Goal: Task Accomplishment & Management: Manage account settings

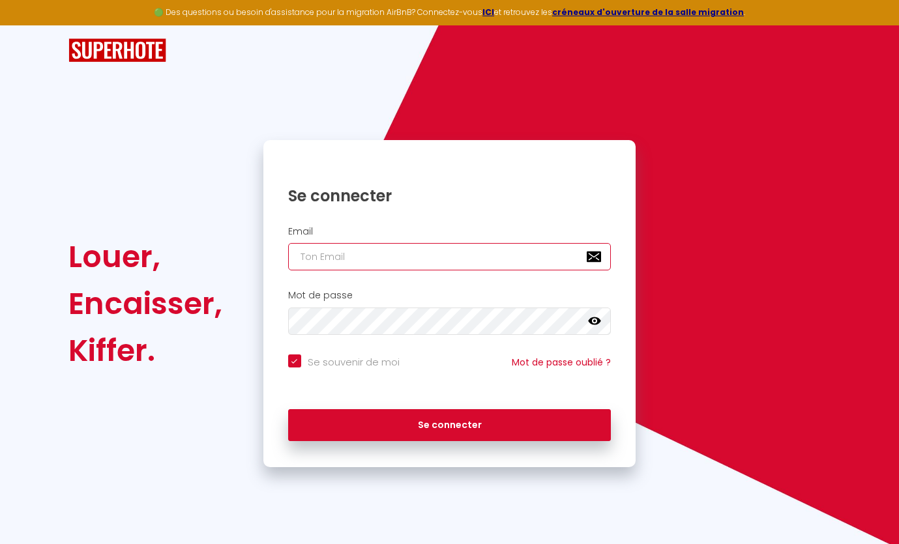
type input "[EMAIL_ADDRESS][DOMAIN_NAME]"
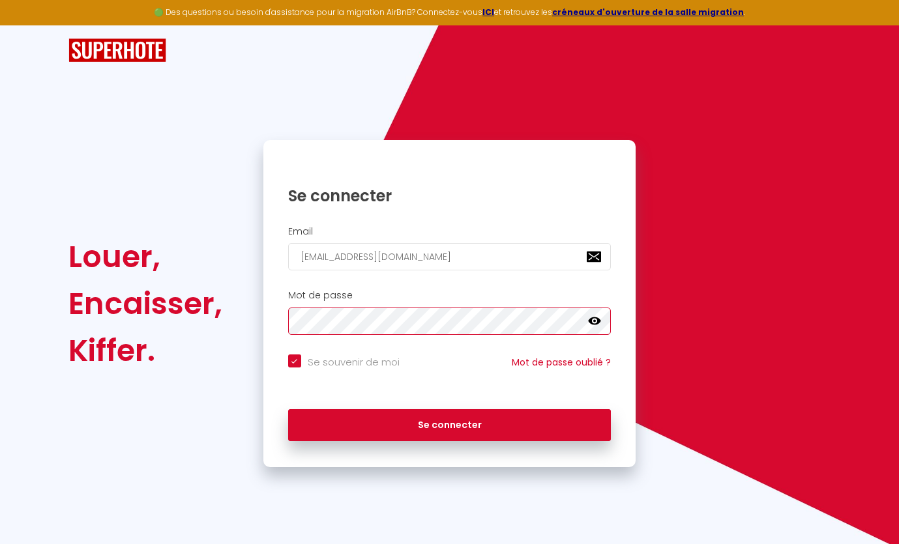
click at [449, 423] on button "Se connecter" at bounding box center [449, 425] width 323 height 33
checkbox input "true"
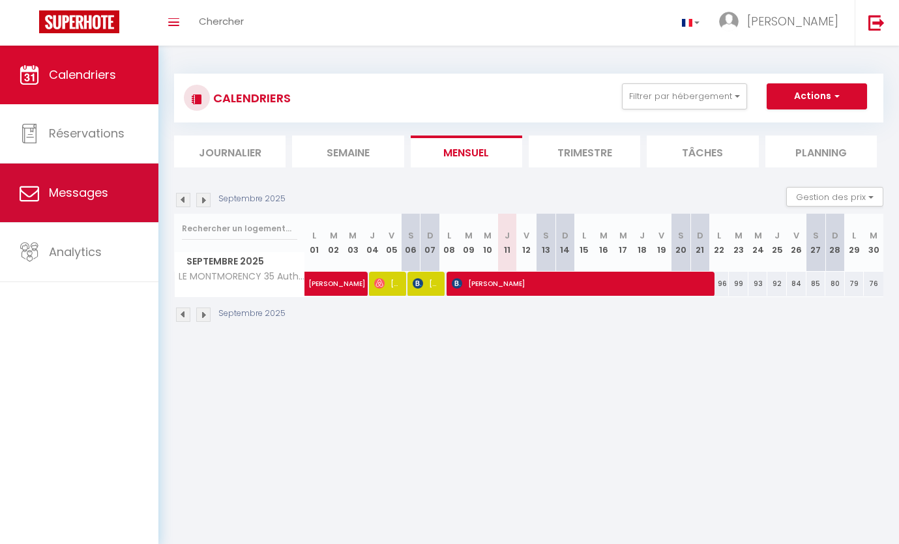
click at [34, 173] on link "Messages" at bounding box center [79, 193] width 158 height 59
select select "message"
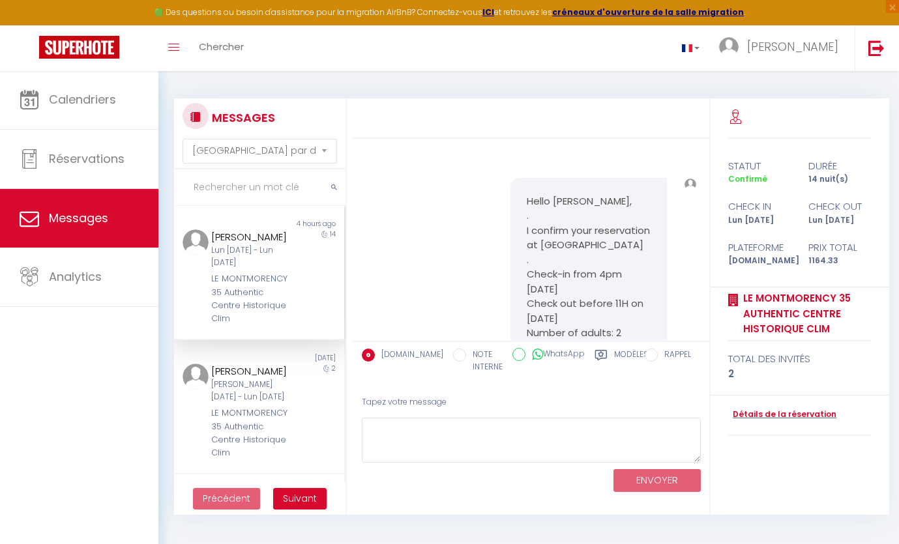
scroll to position [6415, 0]
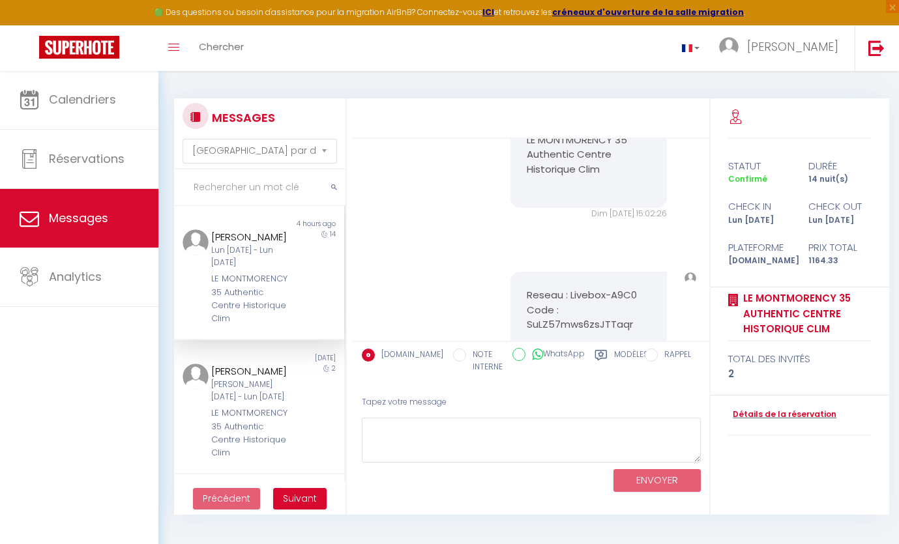
click at [284, 282] on div "LE MONTMORENCY 35 Authentic Centre Historique Clim" at bounding box center [252, 298] width 82 height 53
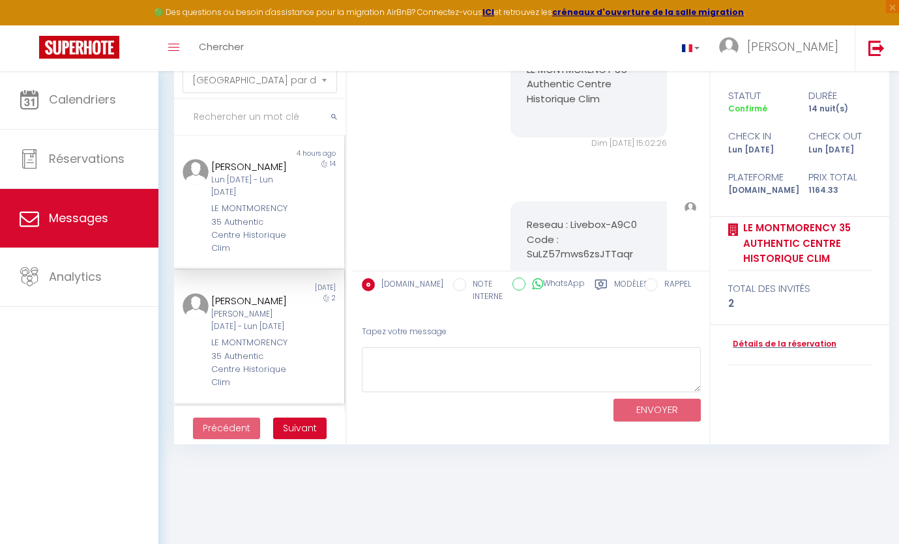
scroll to position [70, 0]
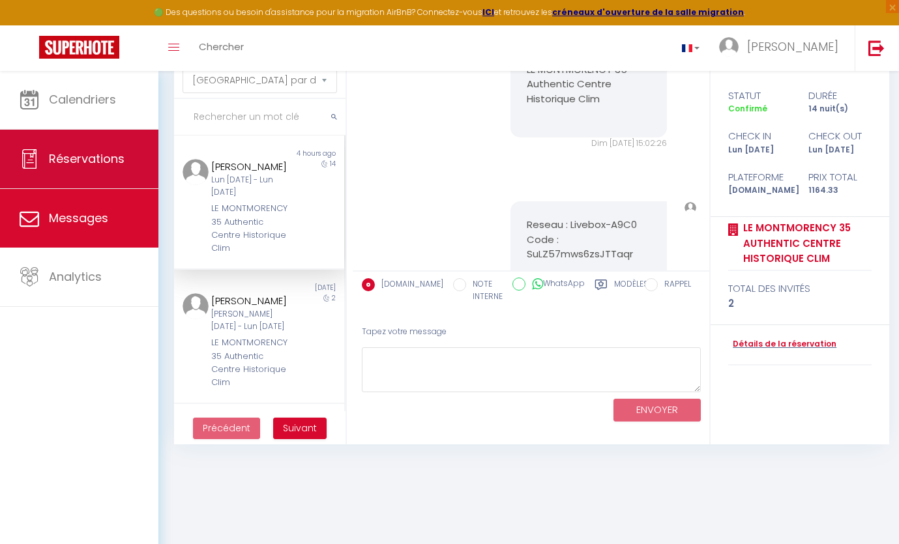
click at [88, 160] on span "Réservations" at bounding box center [87, 159] width 76 height 16
select select "not_cancelled"
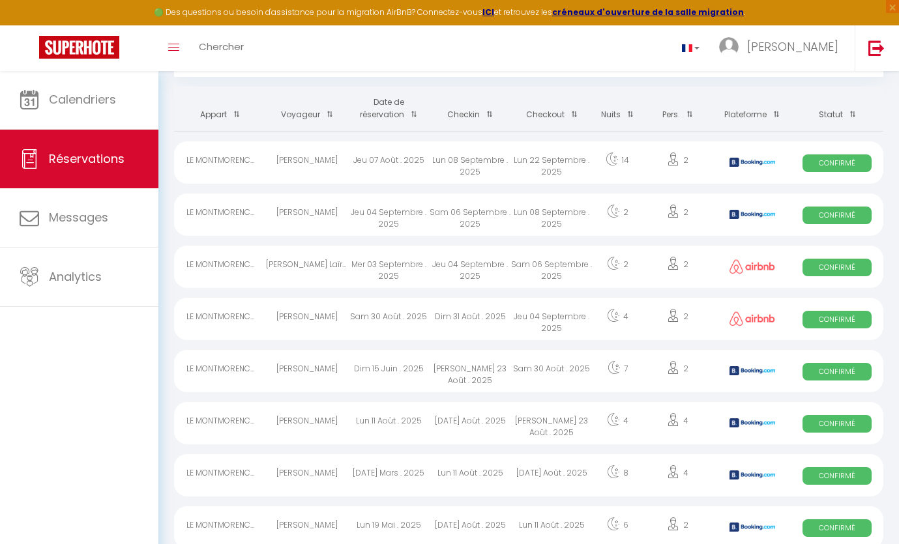
click at [101, 159] on span "Réservations" at bounding box center [87, 159] width 76 height 16
